Goal: Task Accomplishment & Management: Use online tool/utility

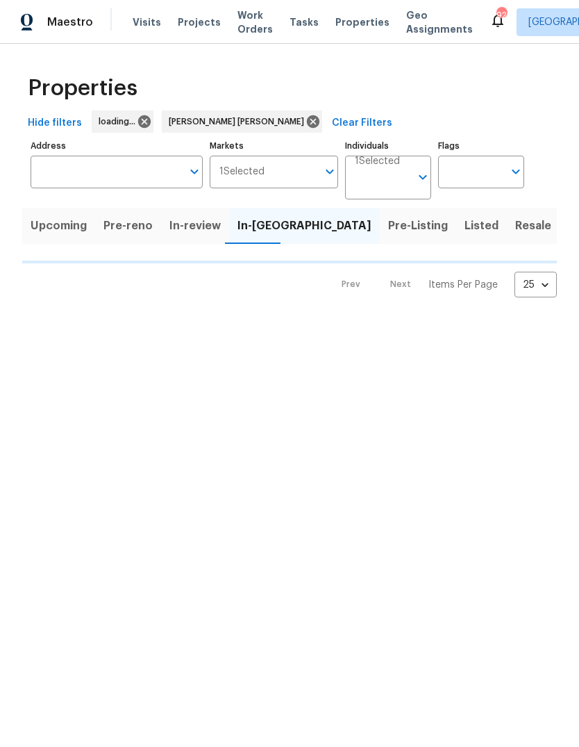
click at [203, 36] on div "Visits Projects Work Orders Tasks Properties Geo Assignments" at bounding box center [311, 22] width 357 height 28
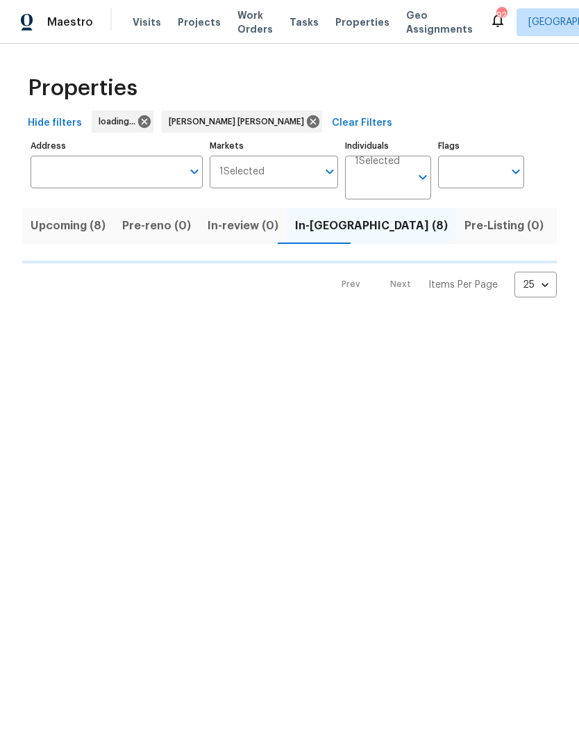
click at [204, 28] on span "Projects" at bounding box center [199, 22] width 43 height 14
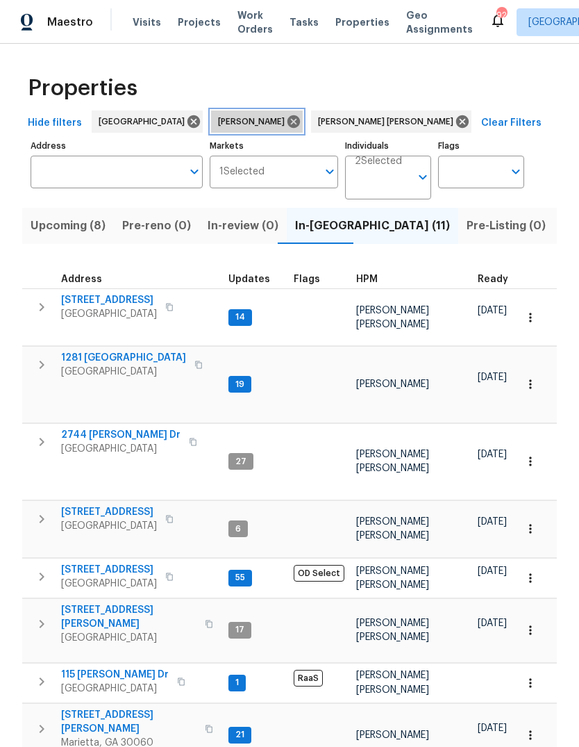
click at [288, 128] on icon at bounding box center [294, 121] width 13 height 13
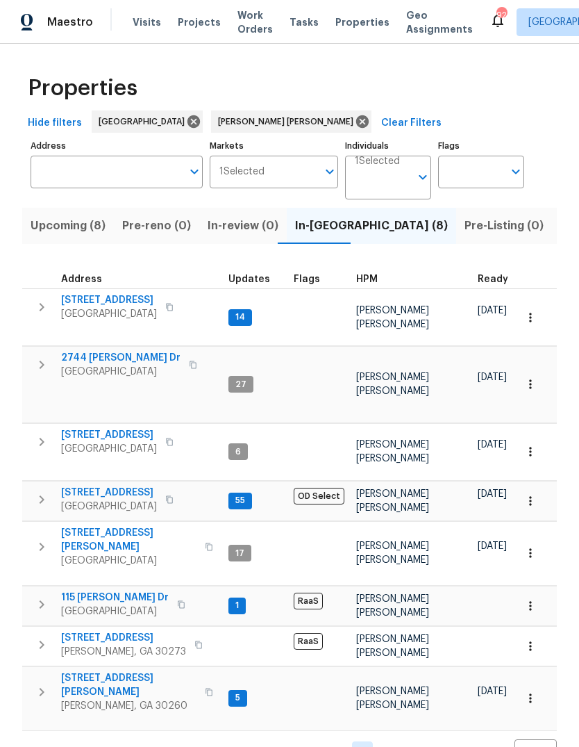
click at [124, 591] on span "115 [PERSON_NAME] Dr" at bounding box center [115, 598] width 108 height 14
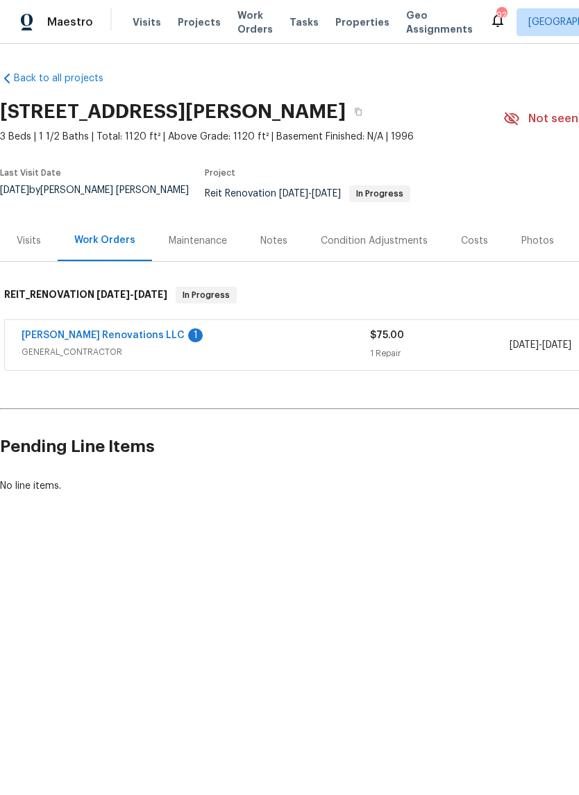
click at [94, 338] on link "Aseem Renovations LLC" at bounding box center [103, 336] width 163 height 10
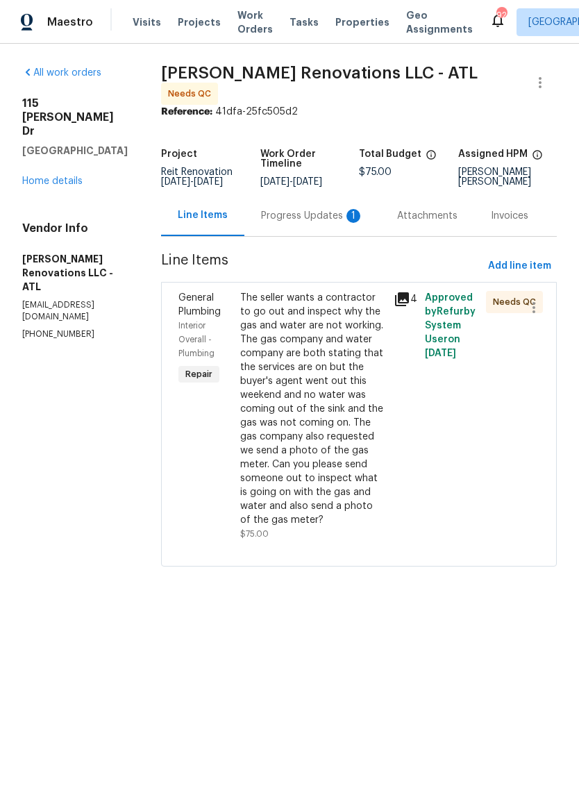
click at [307, 438] on div "The seller wants a contractor to go out and inspect why the gas and water are n…" at bounding box center [313, 409] width 146 height 236
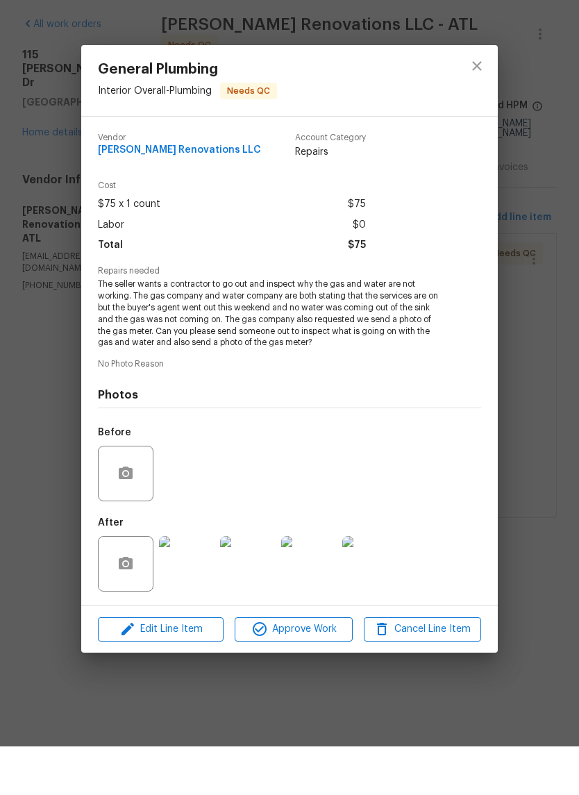
click at [194, 585] on img at bounding box center [187, 613] width 56 height 56
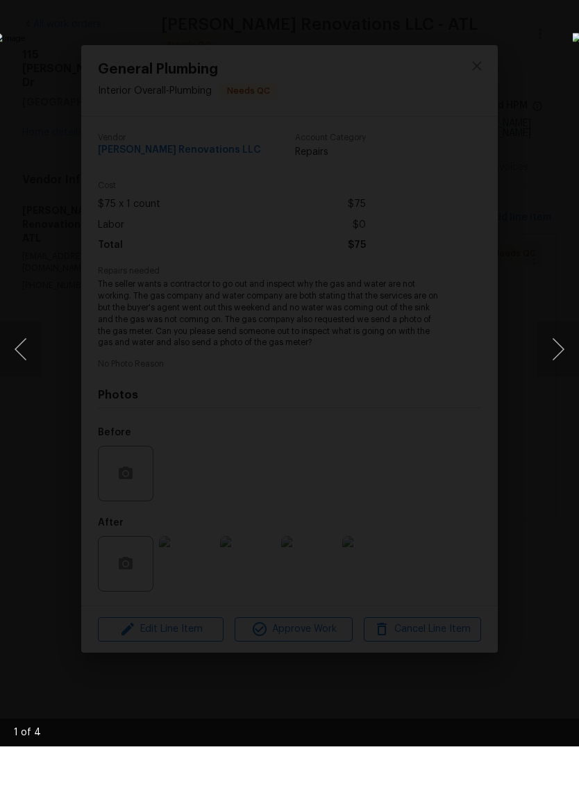
click at [550, 370] on button "Next image" at bounding box center [559, 398] width 42 height 56
click at [556, 370] on button "Next image" at bounding box center [559, 398] width 42 height 56
click at [555, 370] on button "Next image" at bounding box center [559, 398] width 42 height 56
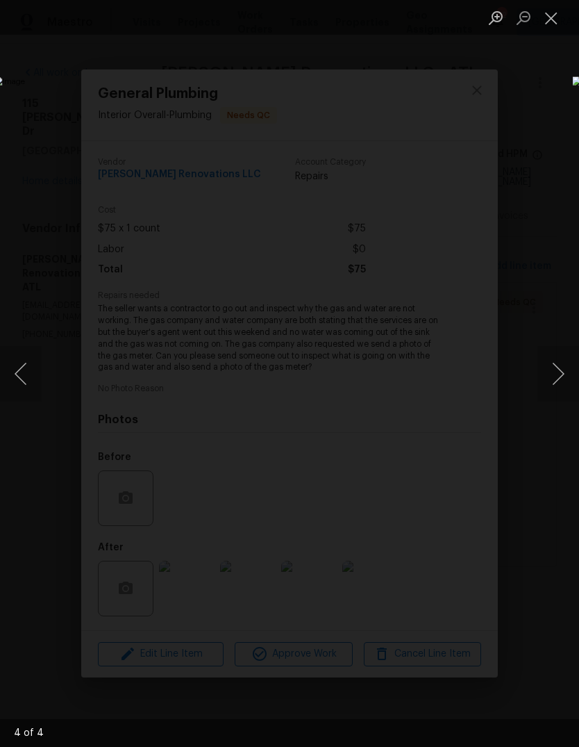
click at [559, 375] on button "Next image" at bounding box center [559, 374] width 42 height 56
click at [552, 376] on button "Next image" at bounding box center [559, 374] width 42 height 56
click at [556, 379] on button "Next image" at bounding box center [559, 374] width 42 height 56
click at [553, 372] on button "Next image" at bounding box center [559, 374] width 42 height 56
